Goal: Information Seeking & Learning: Learn about a topic

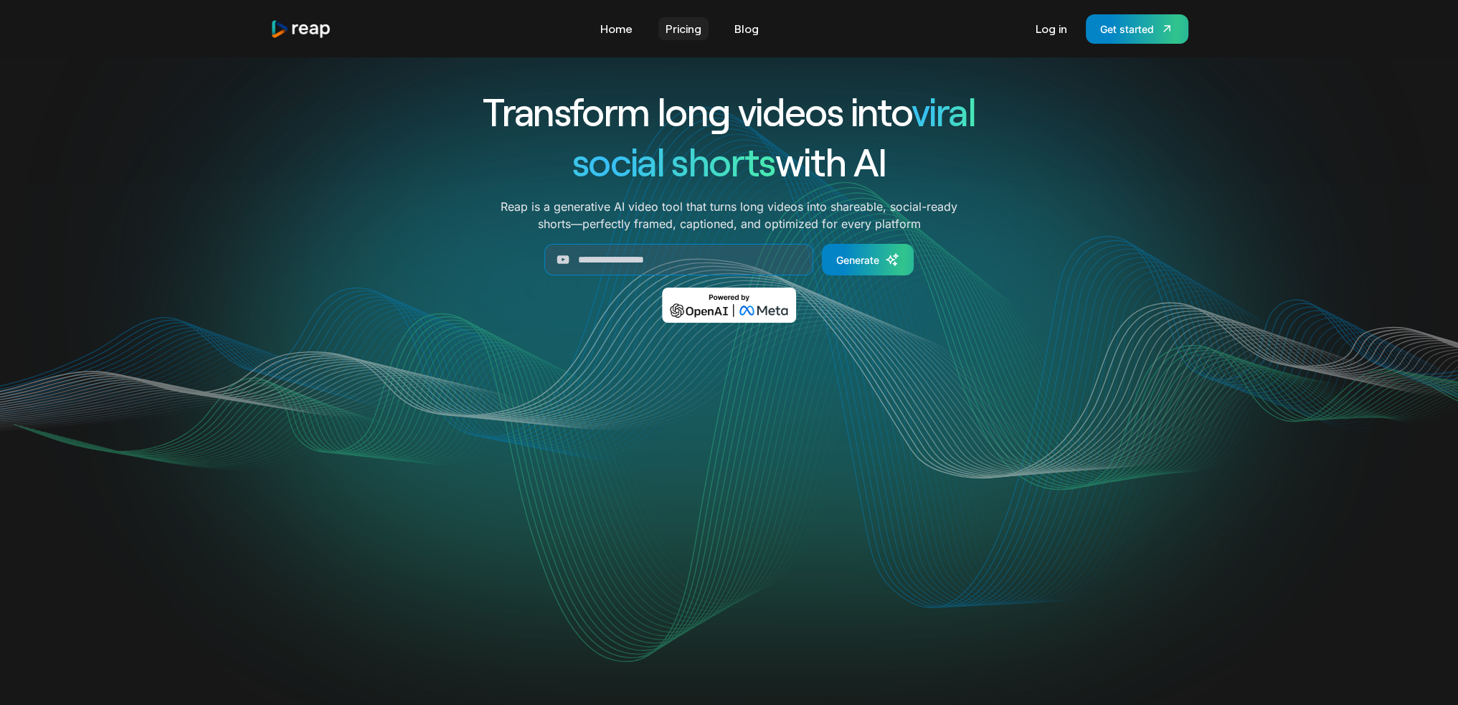
click at [685, 28] on link "Pricing" at bounding box center [683, 28] width 50 height 23
